Goal: Task Accomplishment & Management: Manage account settings

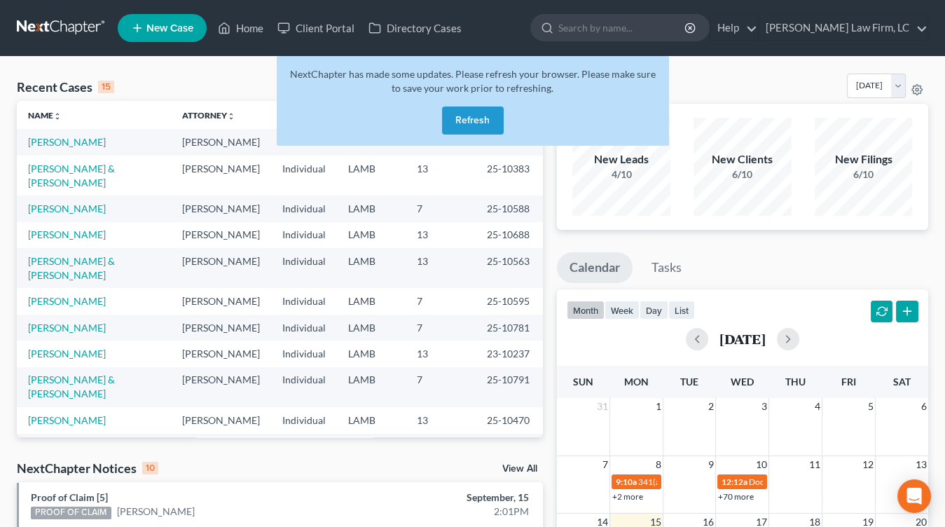
click at [517, 127] on div "NextChapter has made some updates. Please refresh your browser. Please make sur…" at bounding box center [473, 101] width 392 height 90
click at [496, 125] on button "Refresh" at bounding box center [473, 120] width 62 height 28
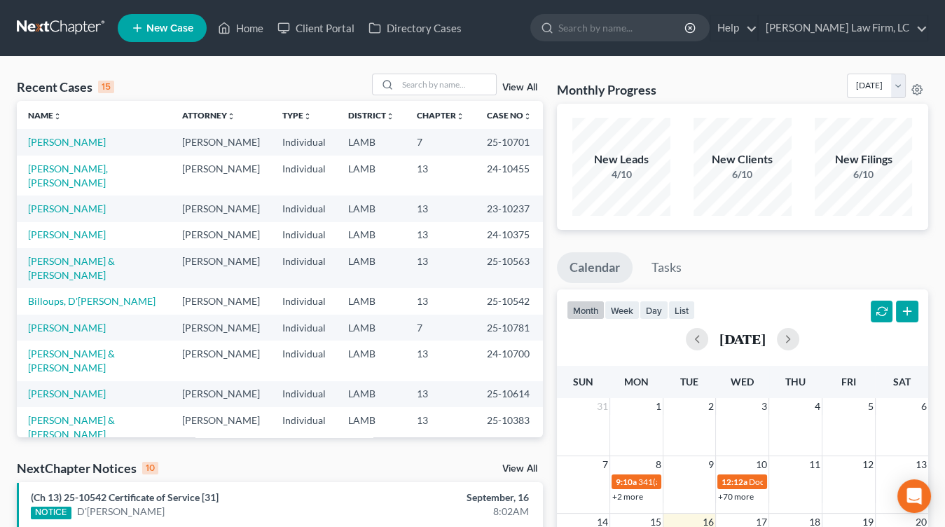
click at [39, 36] on link at bounding box center [62, 27] width 90 height 25
click at [79, 140] on link "[PERSON_NAME]" at bounding box center [67, 142] width 78 height 12
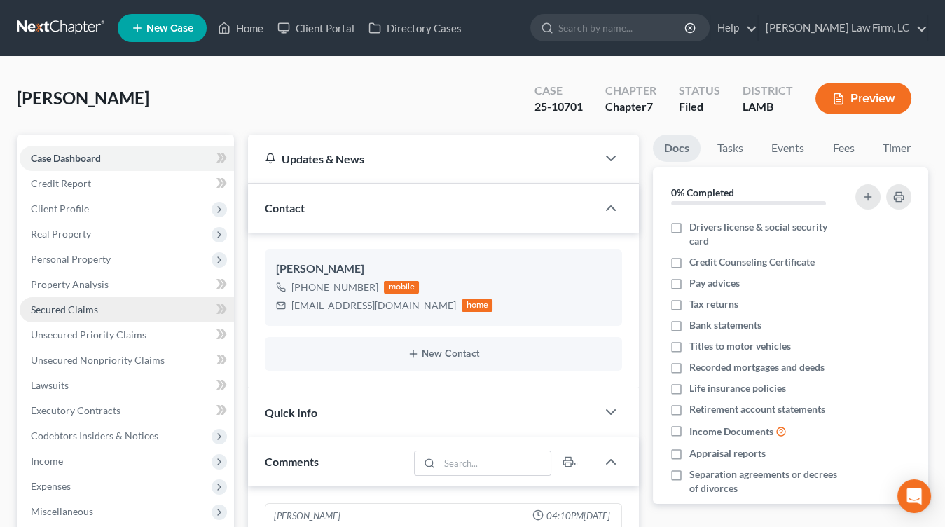
click at [127, 300] on link "Secured Claims" at bounding box center [127, 309] width 214 height 25
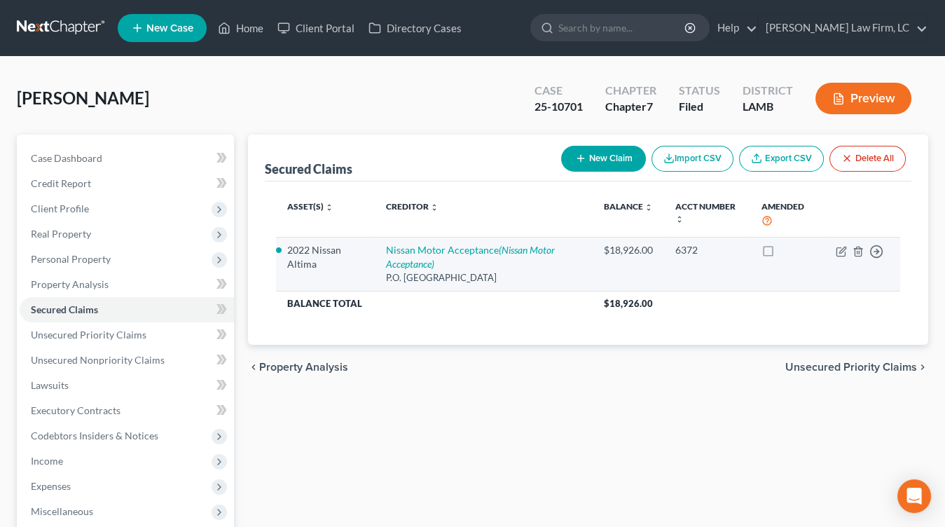
click at [434, 242] on td "Nissan Motor Acceptance (Nissan Motor Acceptance) P.O. Box 660360, Dallas, TX 7…" at bounding box center [484, 264] width 218 height 54
click at [437, 247] on link "Nissan Motor Acceptance (Nissan Motor Acceptance)" at bounding box center [470, 257] width 169 height 26
select select "45"
select select "10"
select select "2"
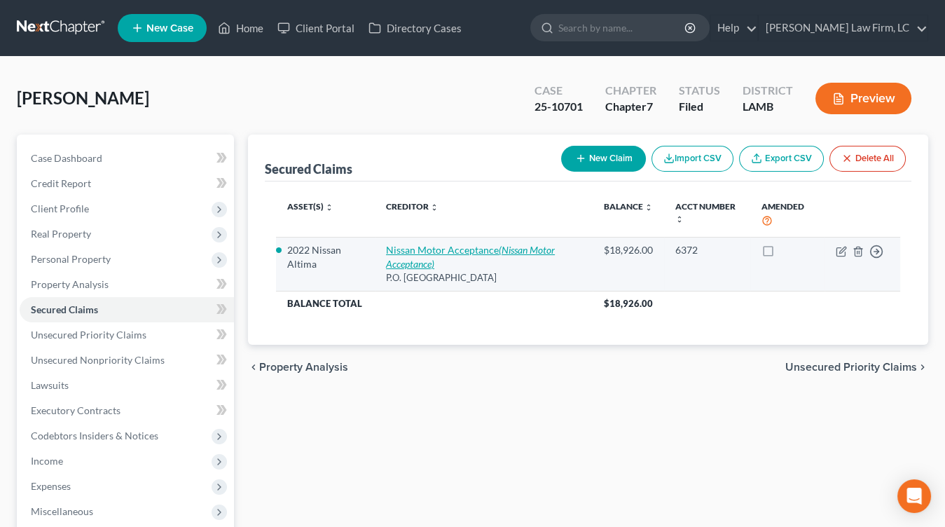
select select "0"
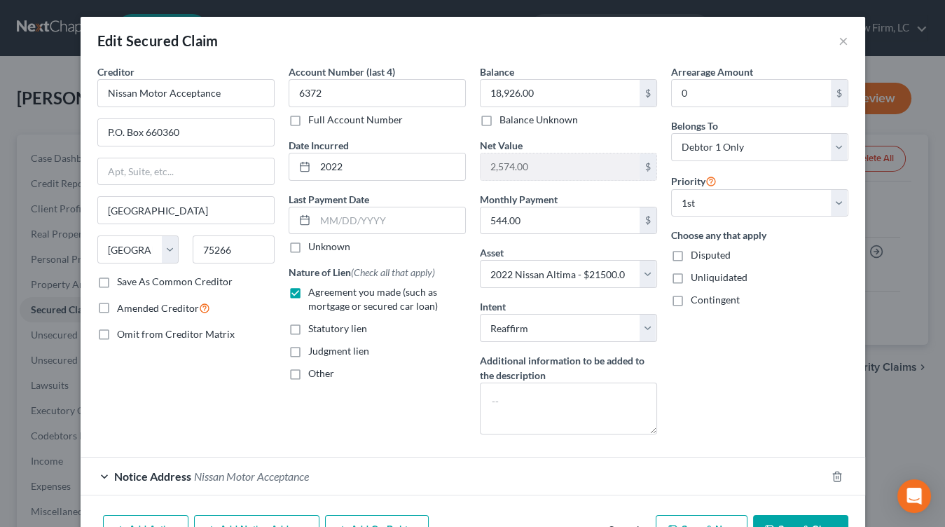
scroll to position [52, 0]
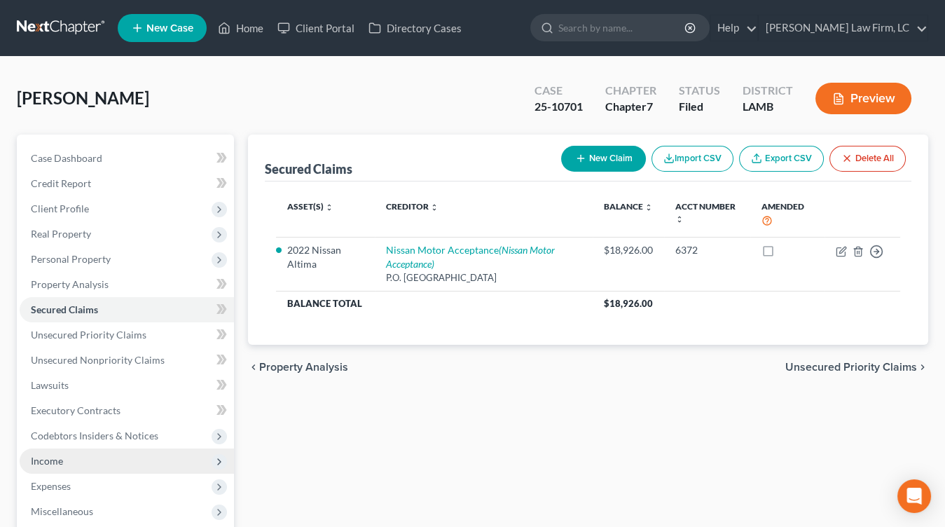
click at [35, 455] on span "Income" at bounding box center [47, 460] width 32 height 12
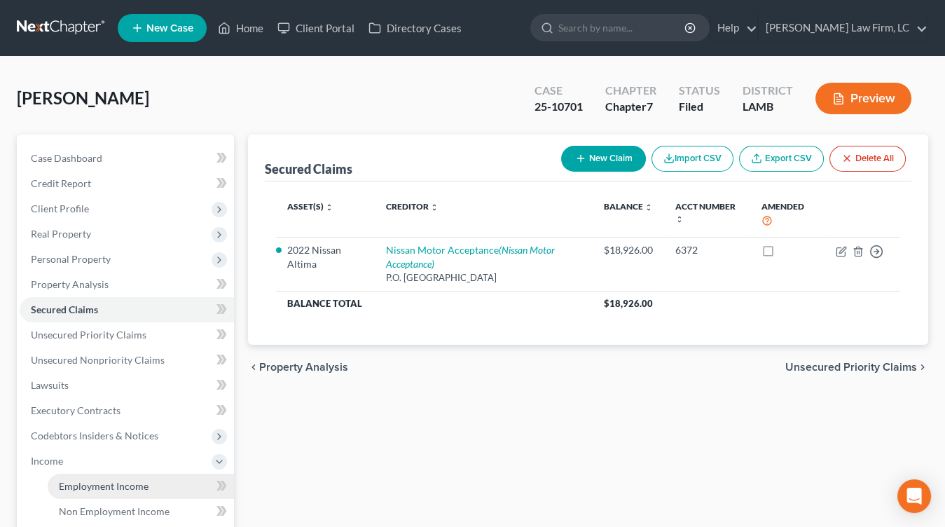
click at [74, 475] on link "Employment Income" at bounding box center [141, 485] width 186 height 25
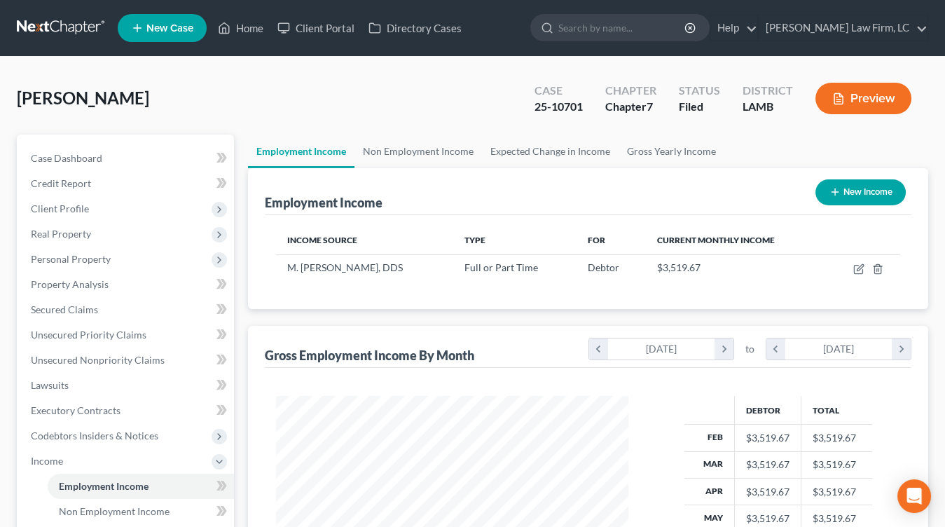
scroll to position [249, 380]
click at [64, 22] on link at bounding box center [62, 27] width 90 height 25
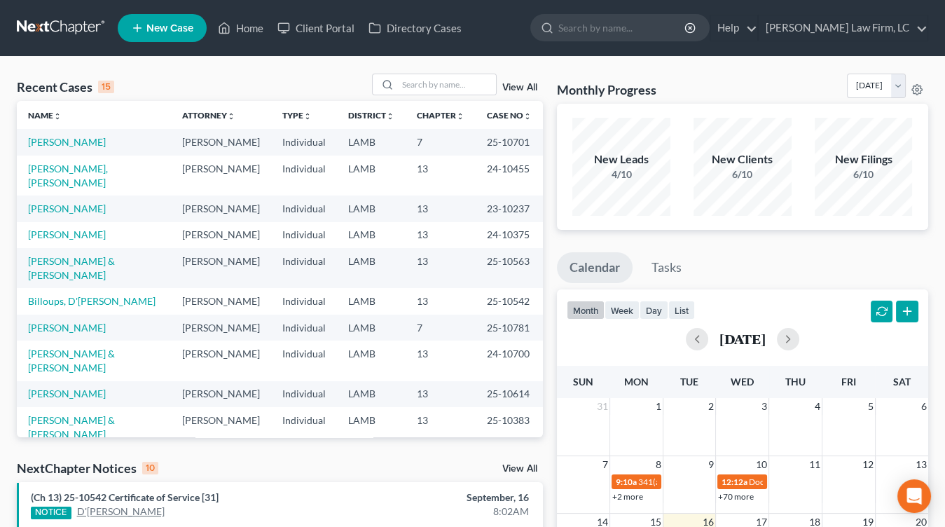
click at [113, 514] on link "D'[PERSON_NAME]" at bounding box center [121, 511] width 88 height 14
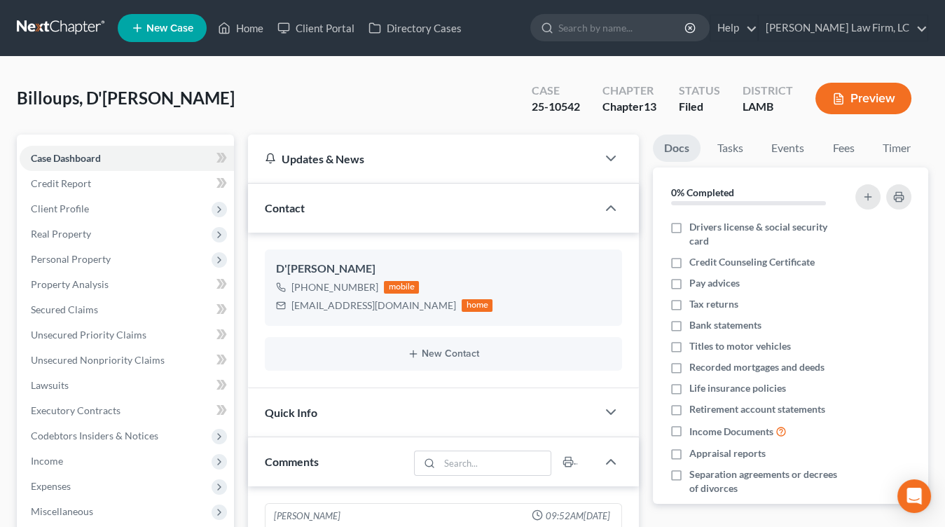
click at [83, 32] on link at bounding box center [62, 27] width 90 height 25
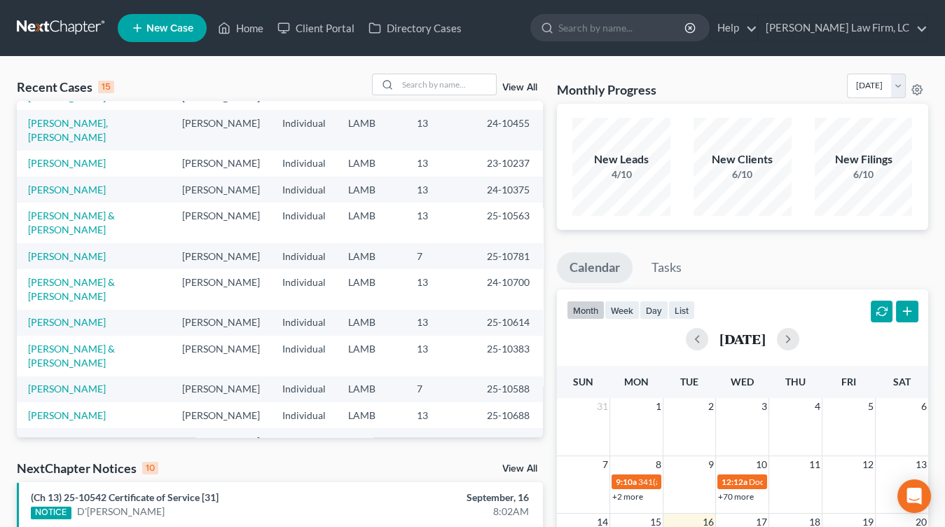
scroll to position [88, 0]
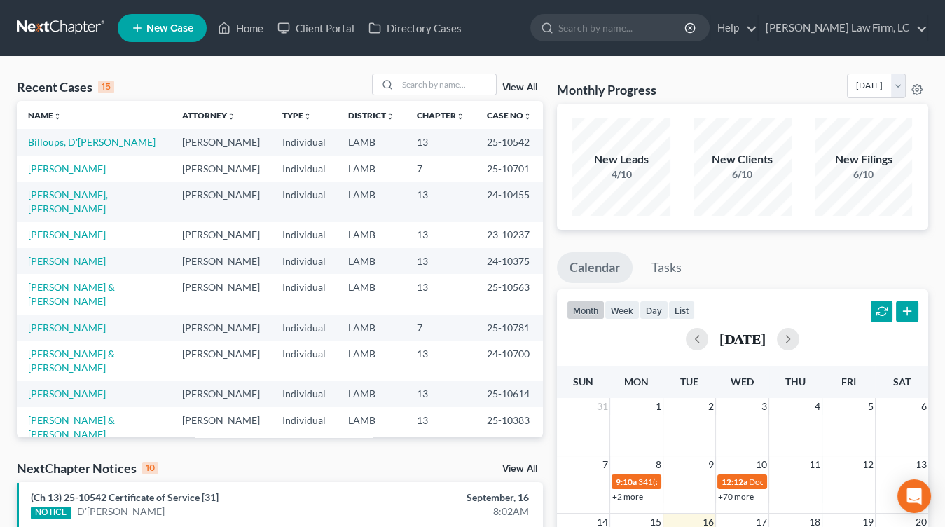
click at [91, 181] on td "[PERSON_NAME]" at bounding box center [94, 168] width 154 height 26
click at [93, 174] on td "[PERSON_NAME]" at bounding box center [94, 168] width 154 height 26
click at [83, 181] on td "[PERSON_NAME]" at bounding box center [94, 168] width 154 height 26
click at [91, 174] on link "[PERSON_NAME]" at bounding box center [67, 168] width 78 height 12
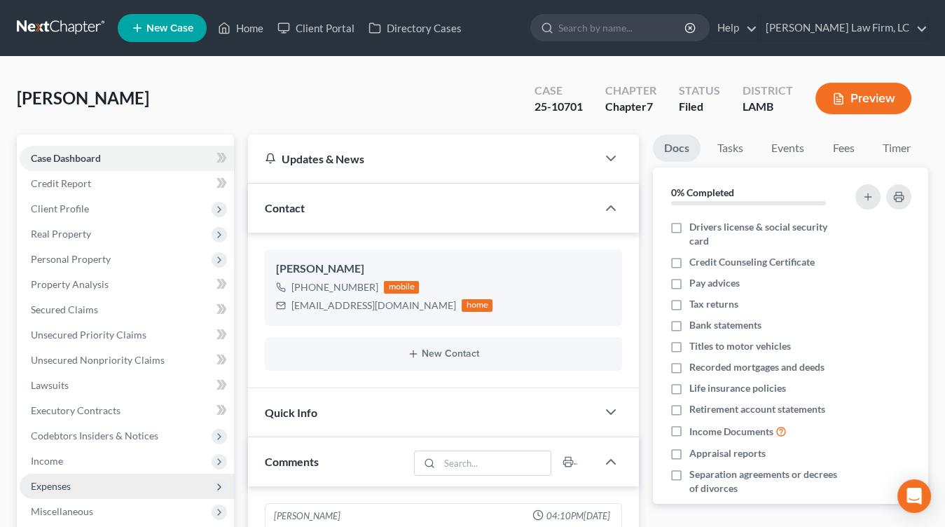
drag, startPoint x: 142, startPoint y: 482, endPoint x: 134, endPoint y: 485, distance: 8.0
click at [141, 482] on span "Expenses" at bounding box center [127, 485] width 214 height 25
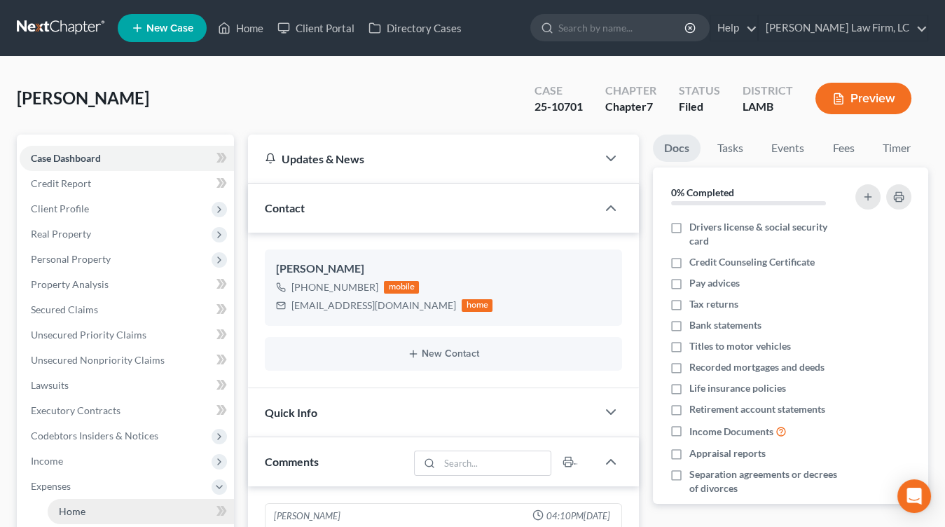
click at [124, 499] on link "Home" at bounding box center [141, 511] width 186 height 25
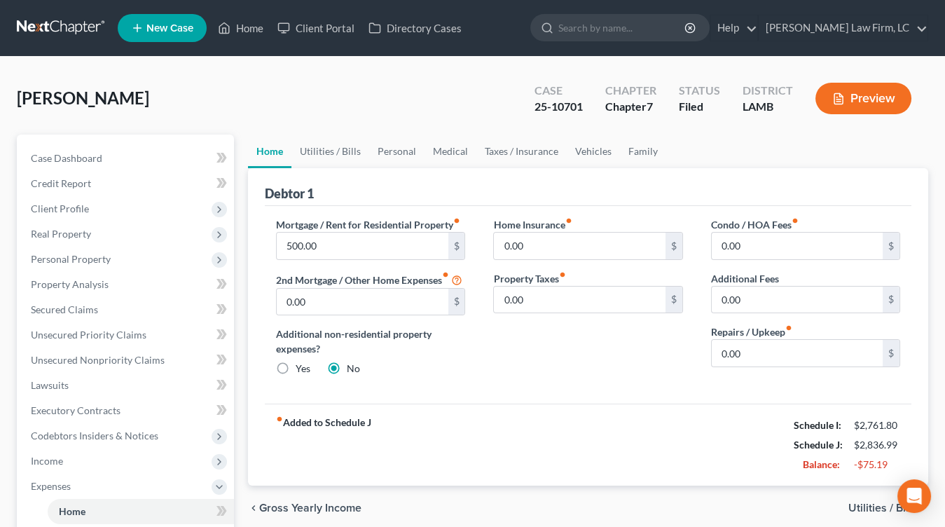
click at [854, 442] on div "$2,836.99" at bounding box center [877, 445] width 46 height 14
click at [860, 443] on div "$2,836.99" at bounding box center [877, 445] width 46 height 14
click at [592, 147] on link "Vehicles" at bounding box center [592, 151] width 53 height 34
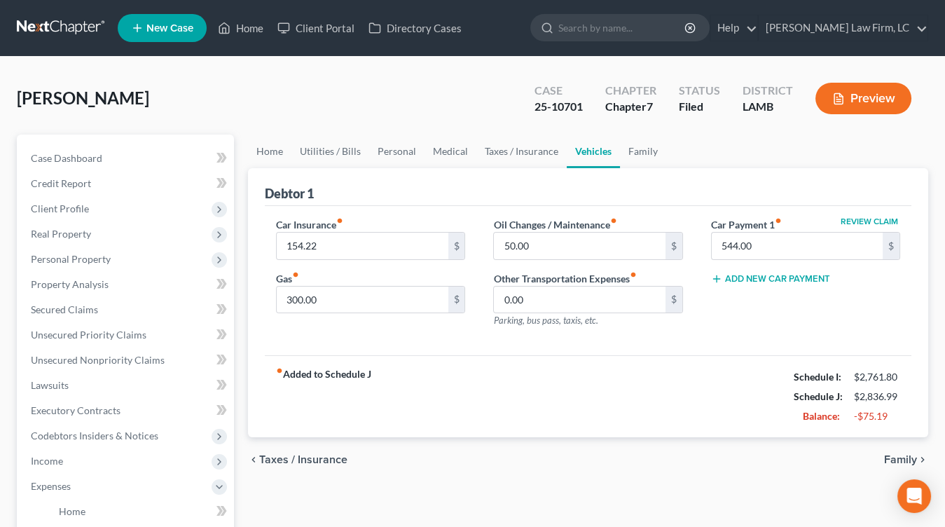
click at [704, 388] on div "fiber_manual_record Added to Schedule J Schedule I: $2,761.80 Schedule J: $2,83…" at bounding box center [588, 396] width 646 height 82
click at [45, 42] on nav "Home New Case Client Portal Directory Cases Dickson Law Firm, LC mdd@dicksonlaw…" at bounding box center [472, 28] width 945 height 56
click at [63, 26] on link at bounding box center [62, 27] width 90 height 25
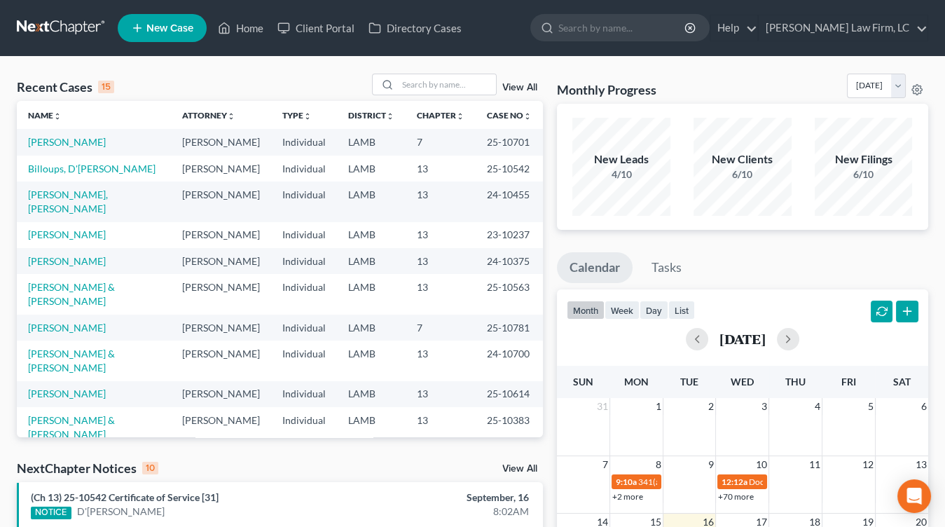
drag, startPoint x: 207, startPoint y: 248, endPoint x: 208, endPoint y: 235, distance: 13.4
click at [205, 221] on td "[PERSON_NAME]" at bounding box center [221, 201] width 100 height 40
drag, startPoint x: 228, startPoint y: 225, endPoint x: 258, endPoint y: 314, distance: 93.7
click at [258, 315] on tbody "Hopkins, Jennifer Mitchell D. Dickson Individual LAMB 7 25-10701 Billoups, D'Ni…" at bounding box center [280, 360] width 526 height 463
click at [257, 274] on td "[PERSON_NAME]" at bounding box center [221, 261] width 100 height 26
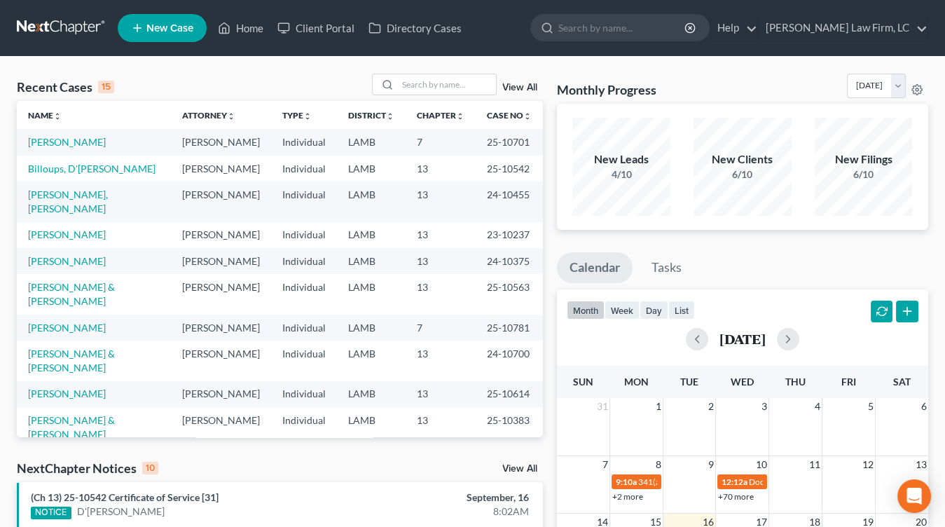
drag, startPoint x: 264, startPoint y: 265, endPoint x: 266, endPoint y: 248, distance: 17.6
click at [266, 248] on tbody "Hopkins, Jennifer Mitchell D. Dickson Individual LAMB 7 25-10701 Billoups, D'Ni…" at bounding box center [280, 360] width 526 height 463
drag, startPoint x: 265, startPoint y: 249, endPoint x: 426, endPoint y: 249, distance: 161.1
click at [265, 249] on tbody "Hopkins, Jennifer Mitchell D. Dickson Individual LAMB 7 25-10701 Billoups, D'Ni…" at bounding box center [280, 360] width 526 height 463
click at [387, 450] on div "Recent Cases 15 View All Name unfold_more expand_more expand_less Attorney unfo…" at bounding box center [280, 520] width 540 height 892
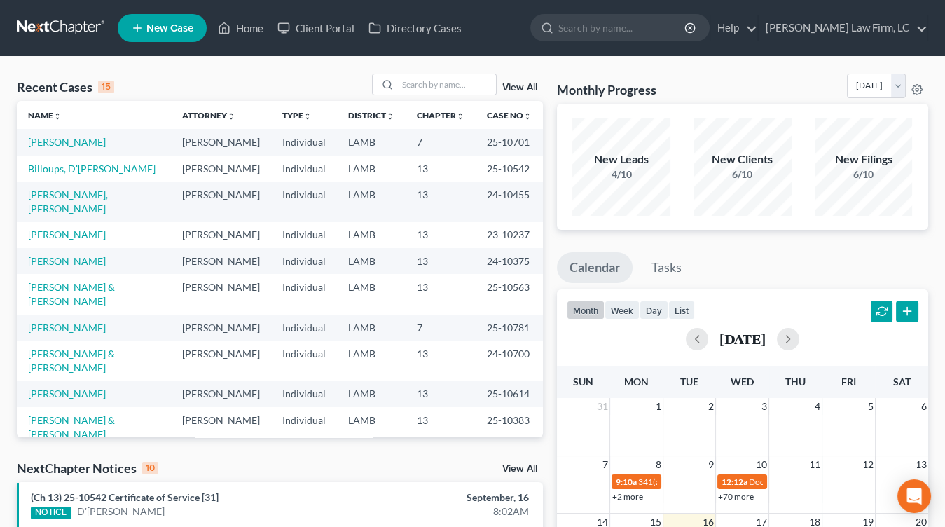
click at [327, 274] on td "Individual" at bounding box center [304, 261] width 66 height 26
click at [350, 150] on td "LAMB" at bounding box center [371, 142] width 69 height 26
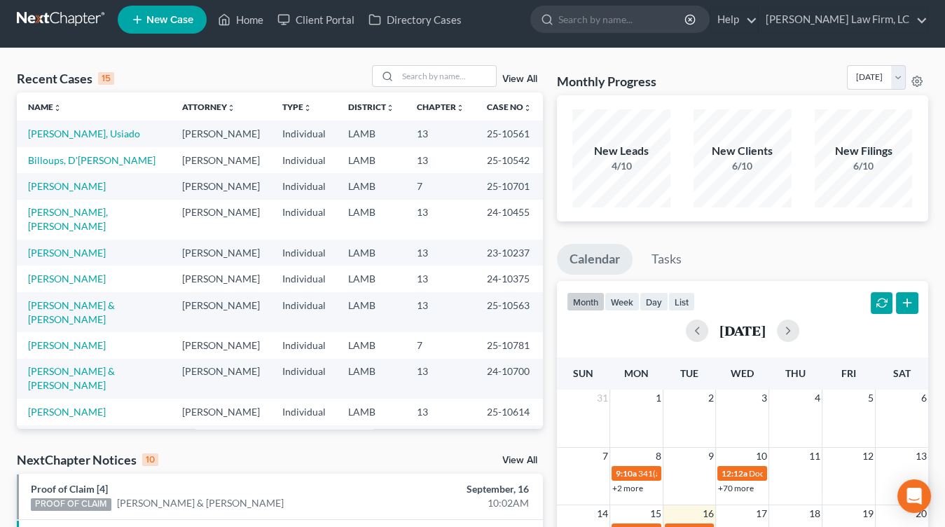
scroll to position [11, 0]
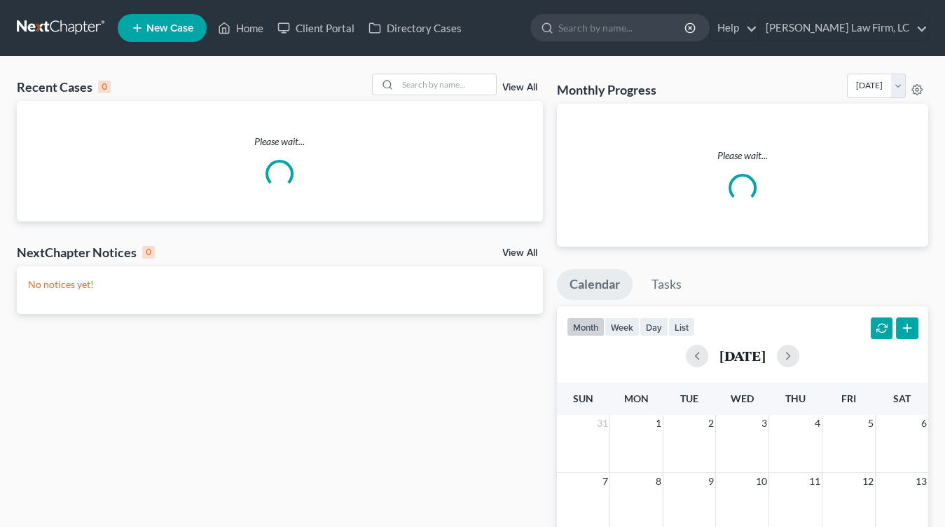
scroll to position [11, 0]
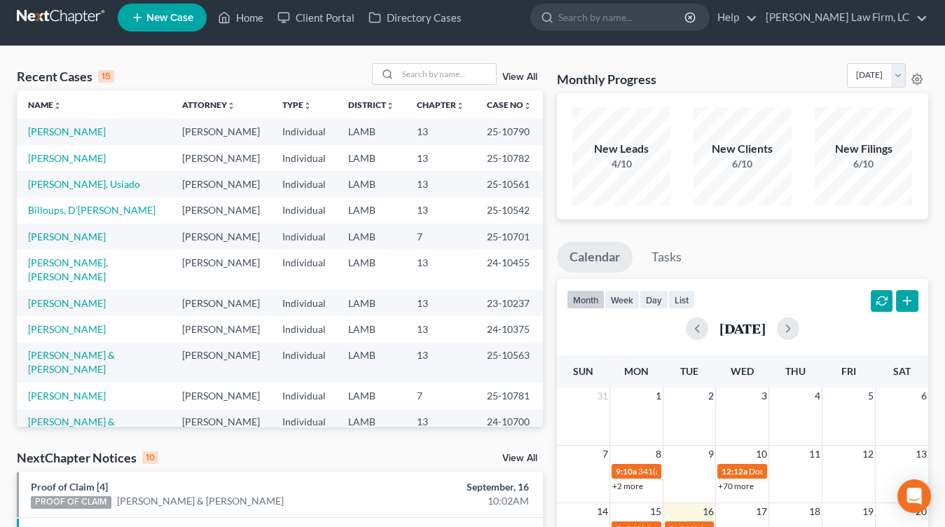
drag, startPoint x: 454, startPoint y: 237, endPoint x: 470, endPoint y: 121, distance: 117.4
click at [453, 236] on tbody "Unbehagen, Haley Mitchell D. Dickson Individual LAMB 13 25-10790 Chauvin, Darre…" at bounding box center [280, 342] width 526 height 449
click at [60, 8] on link at bounding box center [62, 17] width 90 height 25
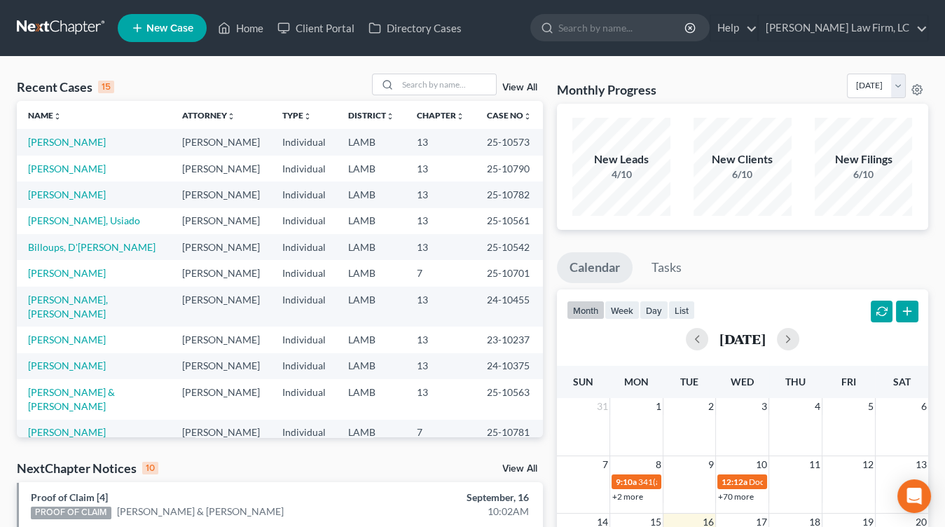
click at [71, 15] on link at bounding box center [62, 27] width 90 height 25
click at [85, 37] on link at bounding box center [62, 27] width 90 height 25
